Goal: Navigation & Orientation: Find specific page/section

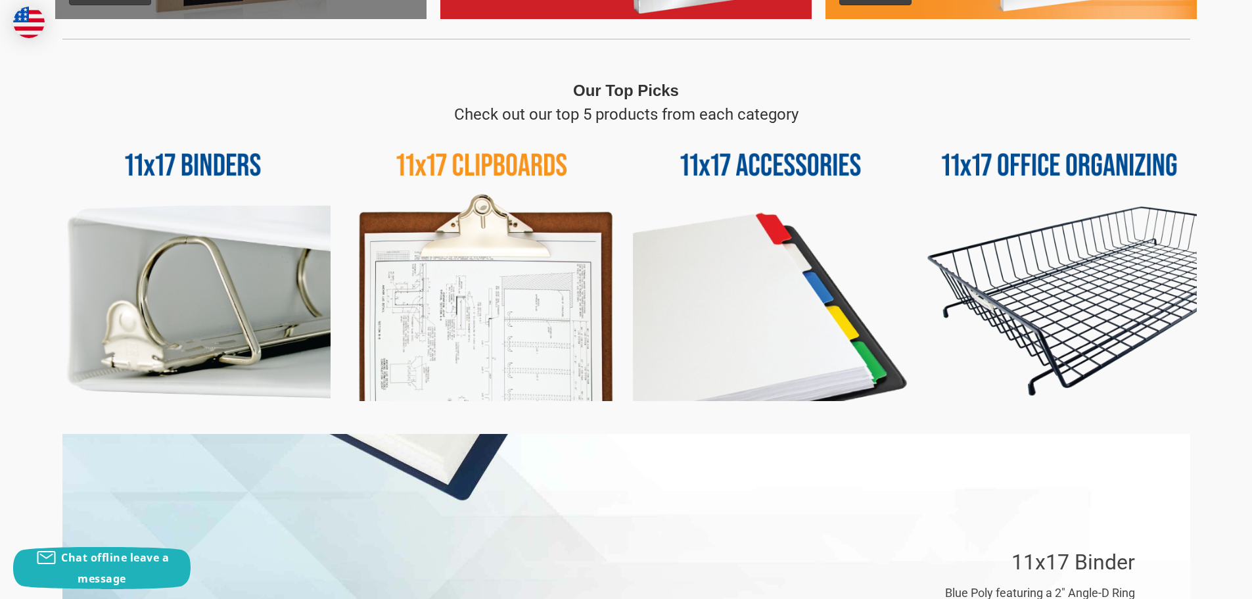
scroll to position [574, 0]
click at [545, 334] on img at bounding box center [481, 263] width 275 height 275
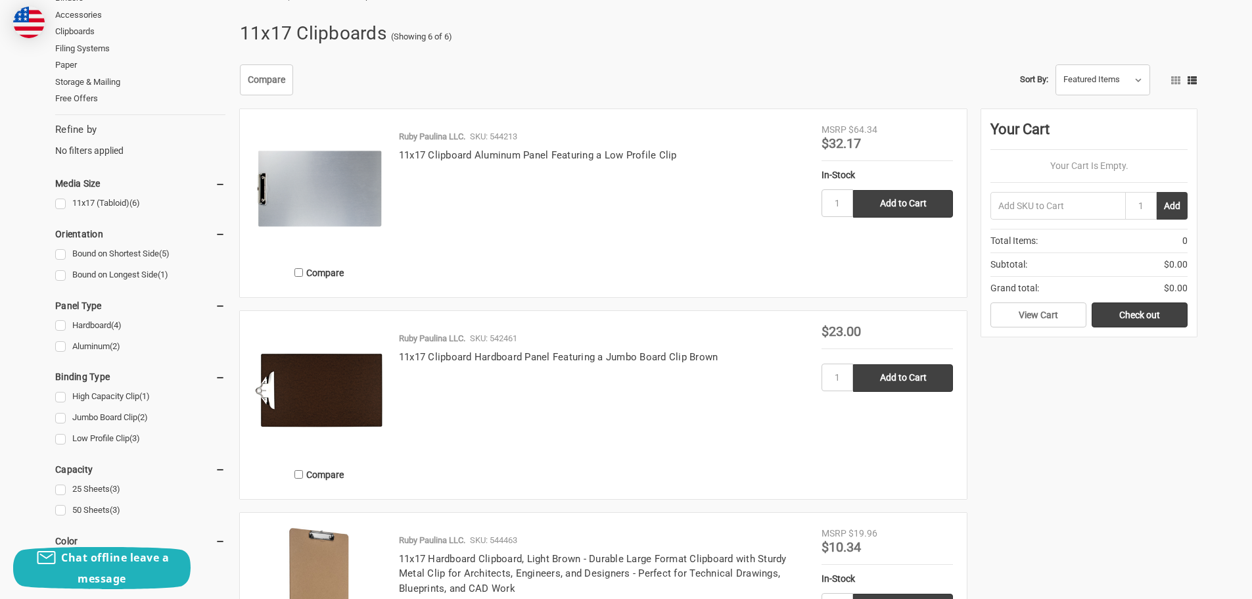
scroll to position [174, 0]
